Goal: Task Accomplishment & Management: Manage account settings

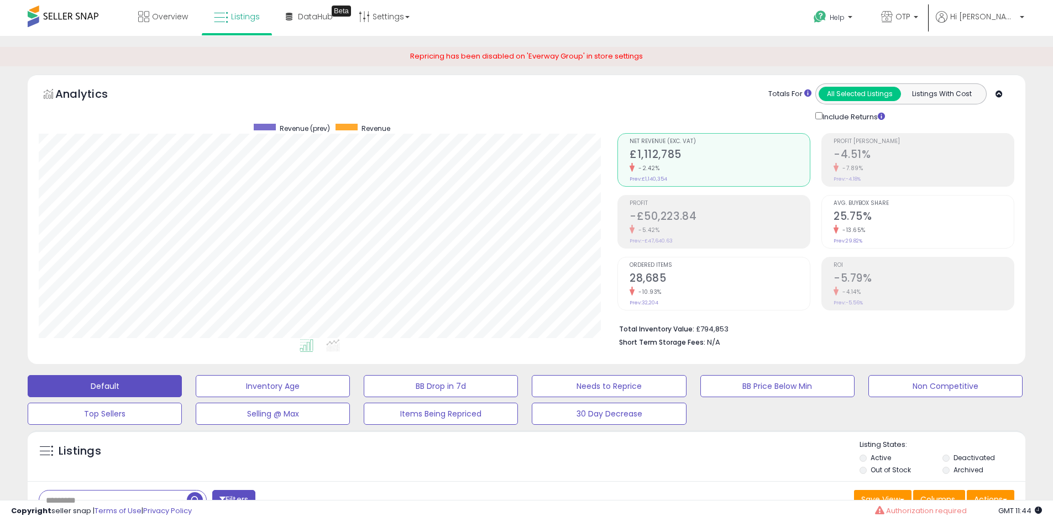
select select "**"
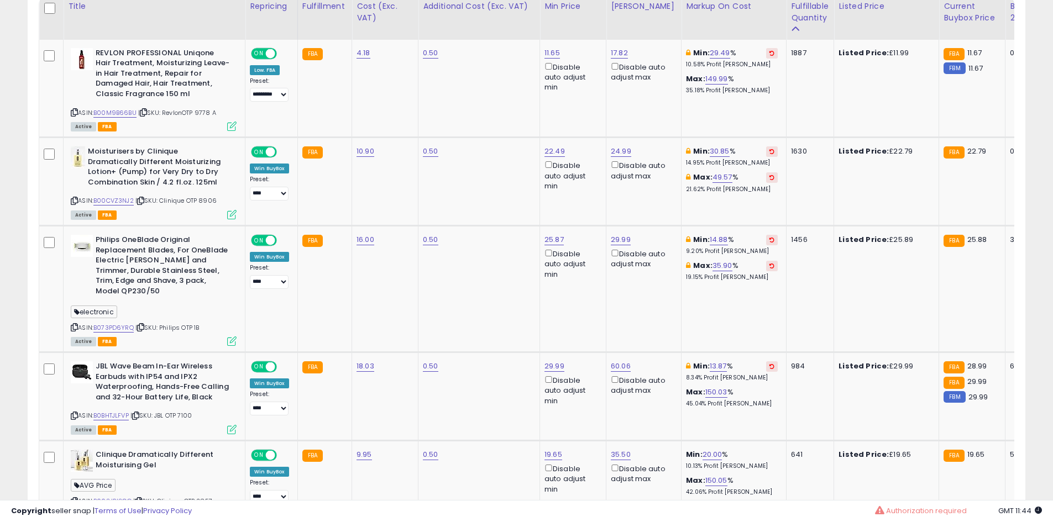
scroll to position [442, 0]
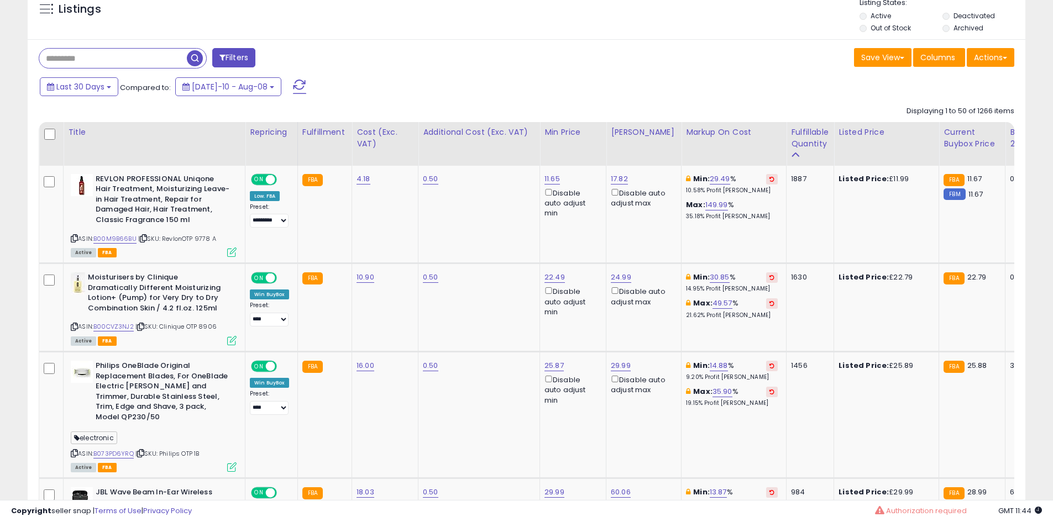
click at [70, 61] on input "text" at bounding box center [113, 58] width 148 height 19
type input "******"
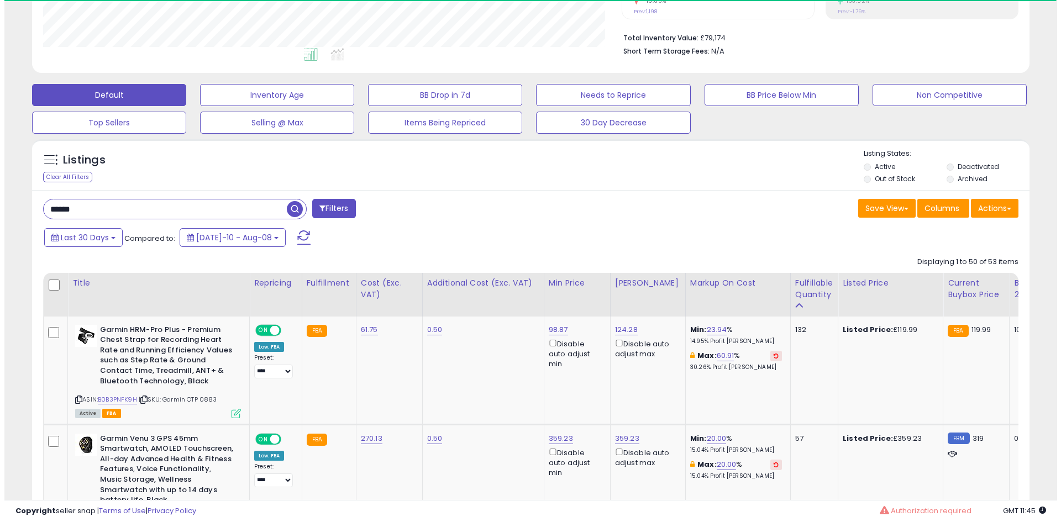
scroll to position [301, 0]
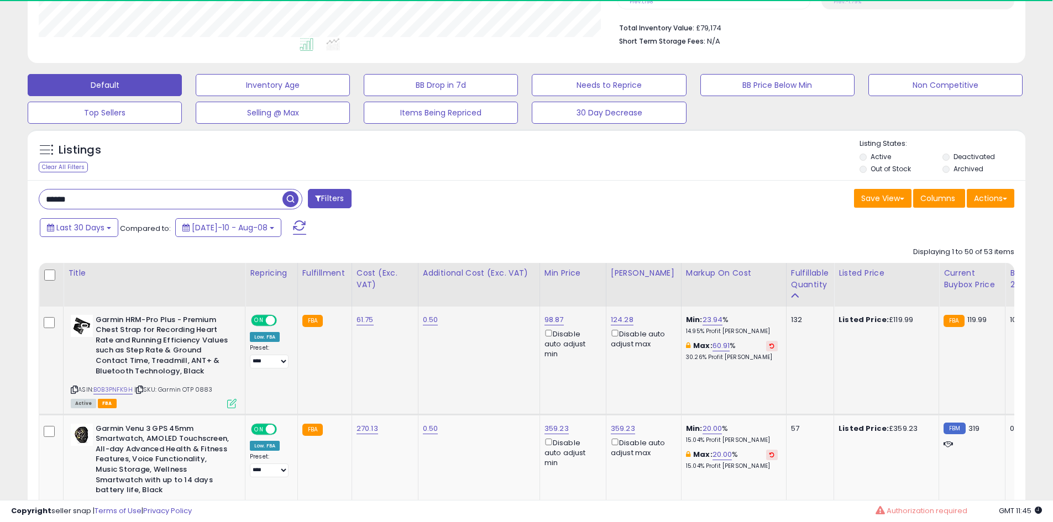
click at [230, 406] on icon at bounding box center [231, 403] width 9 height 9
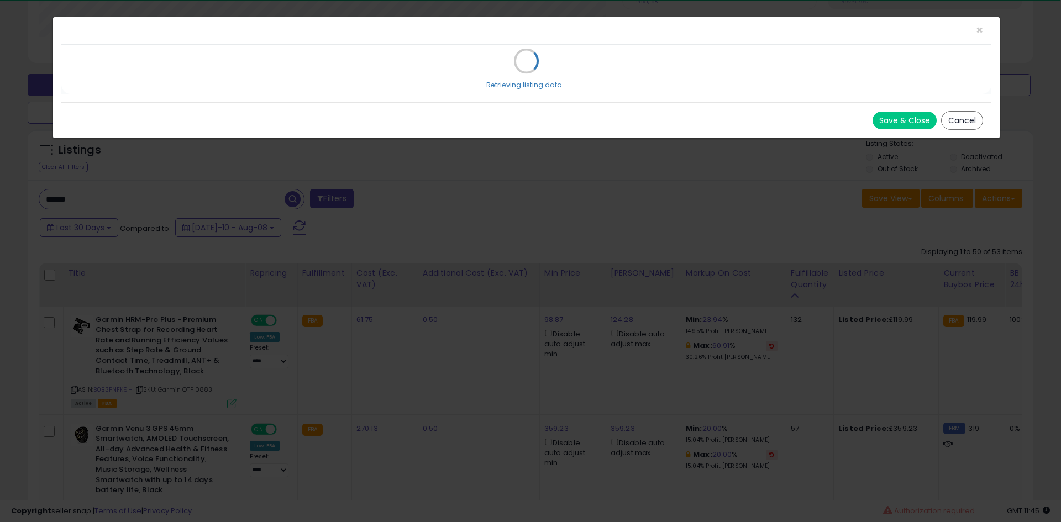
scroll to position [227, 584]
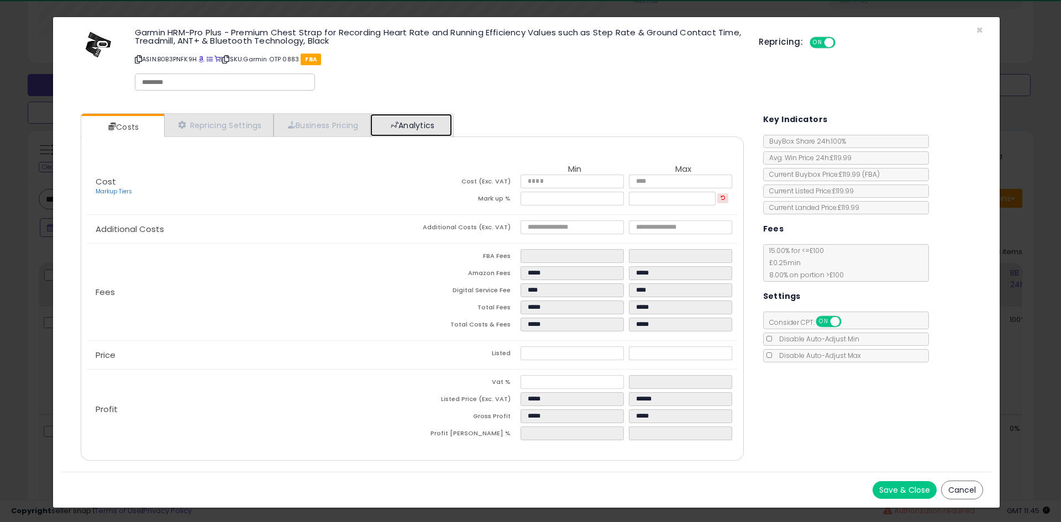
click at [436, 134] on link "Analytics" at bounding box center [411, 125] width 82 height 23
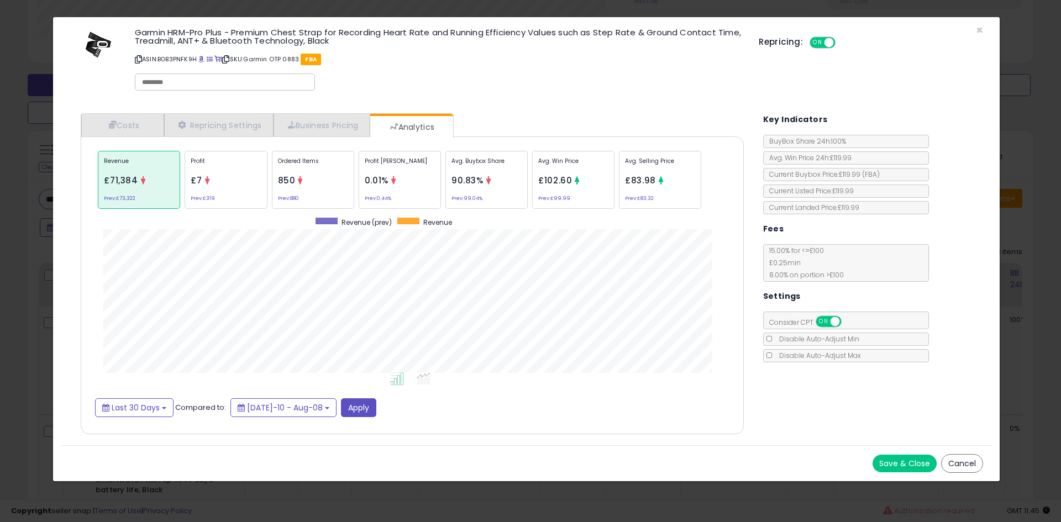
scroll to position [340, 685]
click at [317, 176] on div "Ordered Items 850 Prev: 880" at bounding box center [313, 180] width 82 height 58
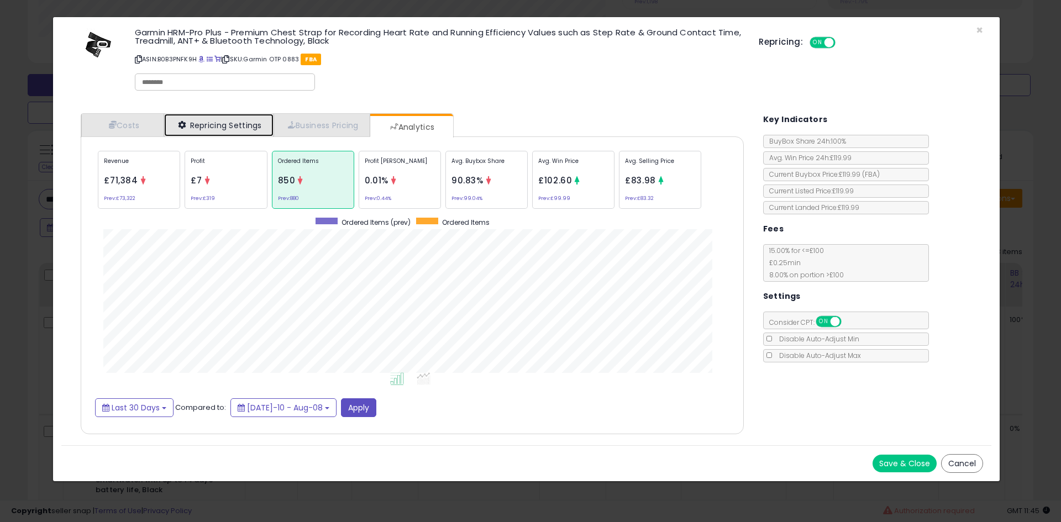
click at [261, 125] on link "Repricing Settings" at bounding box center [218, 125] width 109 height 23
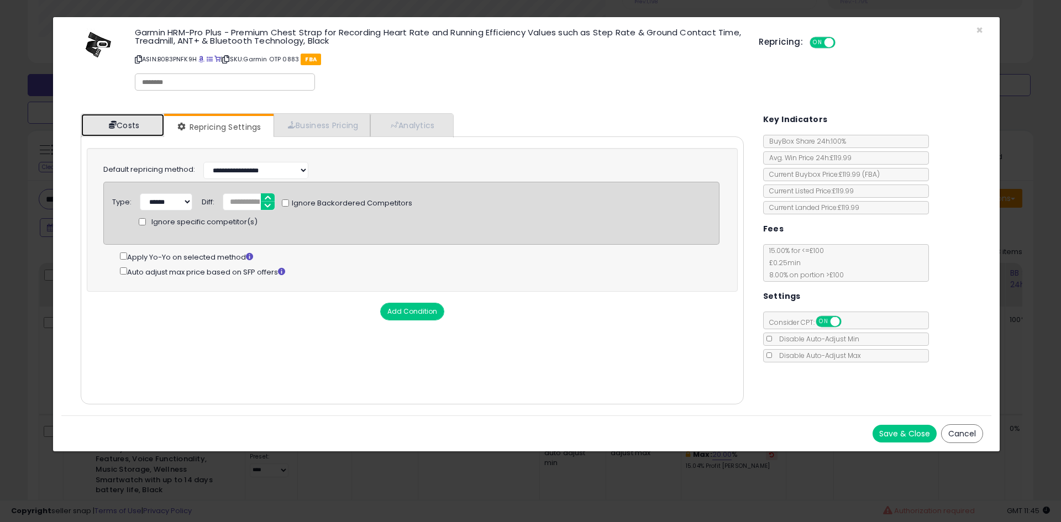
click at [113, 121] on span at bounding box center [113, 125] width 8 height 8
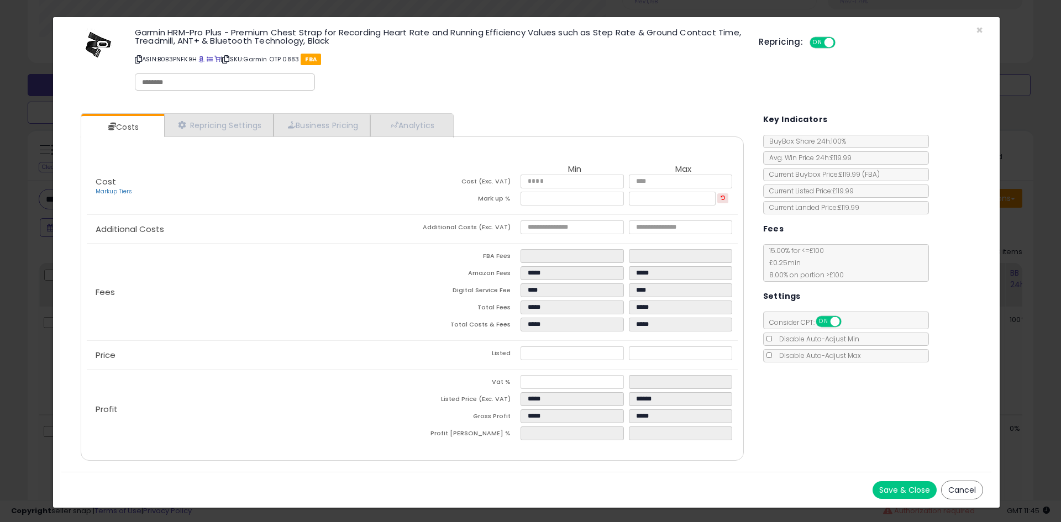
click at [0, 193] on div "× Close Garmin HRM-Pro Plus - Premium Chest Strap for Recording Heart Rate and …" at bounding box center [530, 261] width 1061 height 522
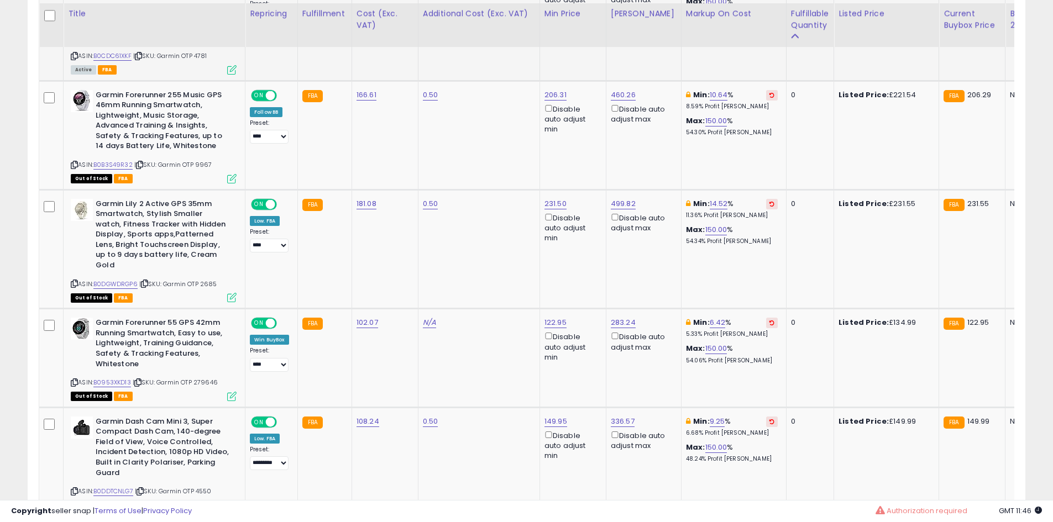
scroll to position [1517, 0]
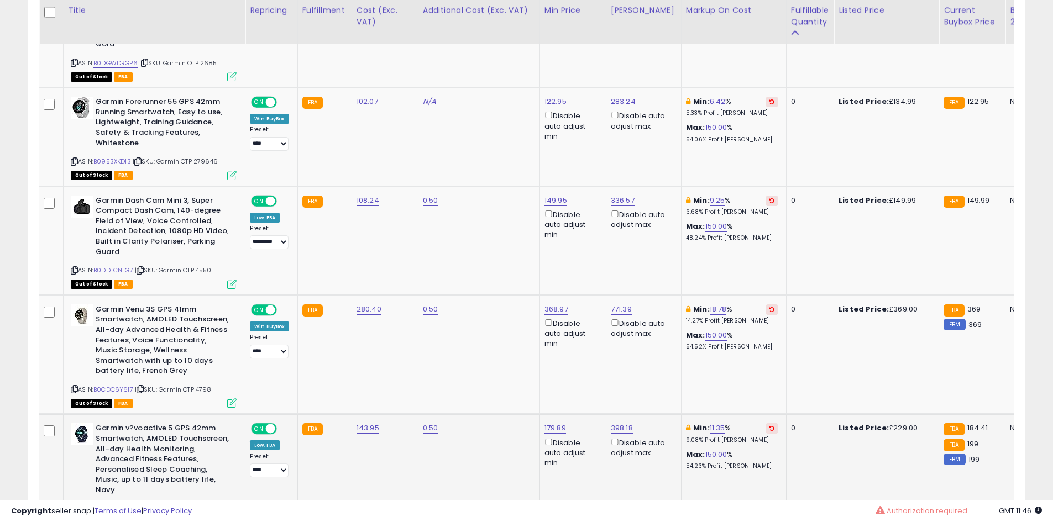
drag, startPoint x: 650, startPoint y: 445, endPoint x: 528, endPoint y: 387, distance: 134.7
click at [528, 415] on tr "Garmin v?voactive 5 GPS 42mm Smartwatch, AMOLED Touchscreen, All-day Health Mon…" at bounding box center [990, 474] width 1902 height 119
click at [528, 423] on div "0.50" at bounding box center [477, 428] width 108 height 10
drag, startPoint x: 528, startPoint y: 387, endPoint x: 163, endPoint y: 406, distance: 366.4
click at [163, 415] on tr "Garmin v?voactive 5 GPS 42mm Smartwatch, AMOLED Touchscreen, All-day Health Mon…" at bounding box center [990, 474] width 1902 height 119
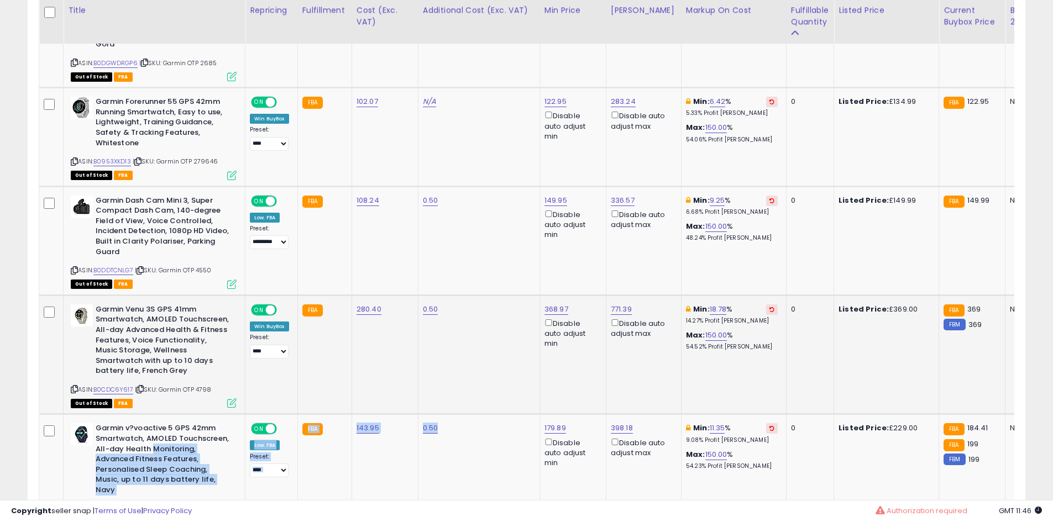
click at [307, 343] on td "FBA" at bounding box center [324, 354] width 54 height 119
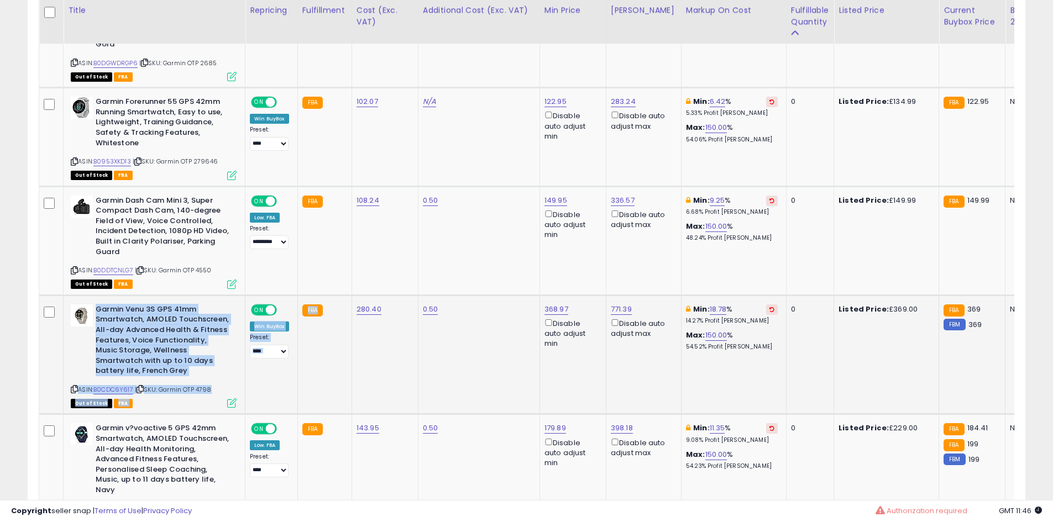
drag, startPoint x: 307, startPoint y: 343, endPoint x: 112, endPoint y: 264, distance: 210.5
click at [112, 295] on tr "Garmin Venu 3S GPS 41mm Smartwatch, AMOLED Touchscreen, All-day Advanced Health…" at bounding box center [990, 354] width 1902 height 119
click at [112, 305] on b "Garmin Venu 3S GPS 41mm Smartwatch, AMOLED Touchscreen, All-day Advanced Health…" at bounding box center [163, 342] width 134 height 75
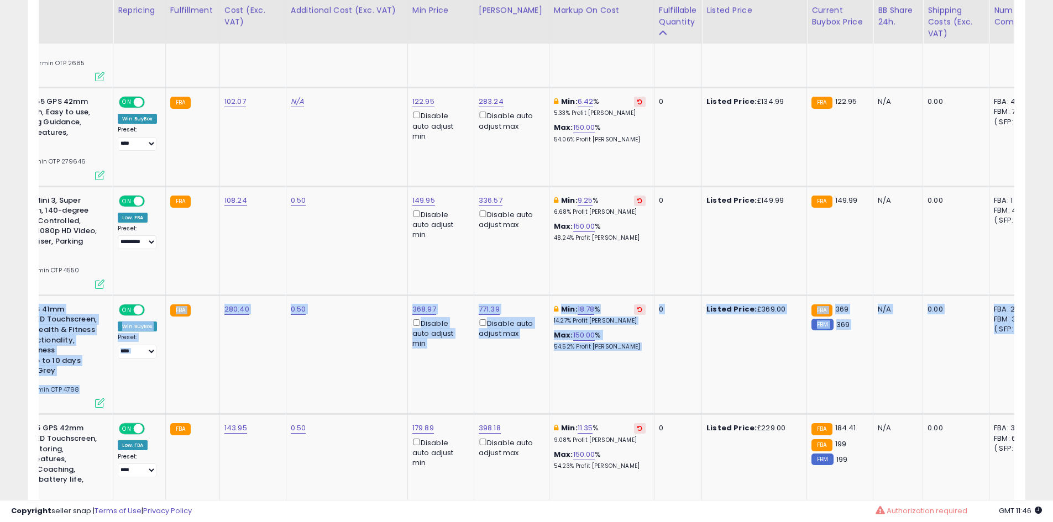
scroll to position [0, 207]
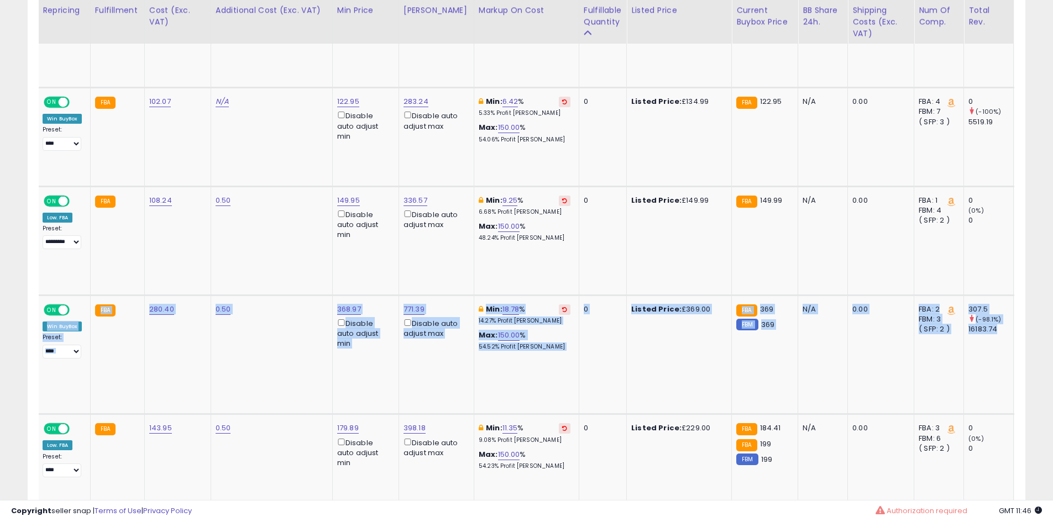
drag, startPoint x: 112, startPoint y: 264, endPoint x: 1021, endPoint y: 332, distance: 912.3
